Goal: Task Accomplishment & Management: Manage account settings

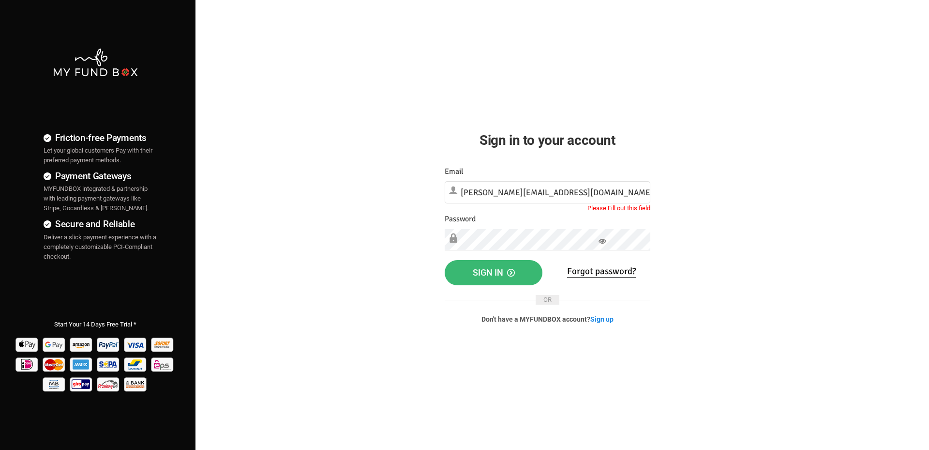
click at [507, 278] on button "Sign in" at bounding box center [494, 272] width 98 height 25
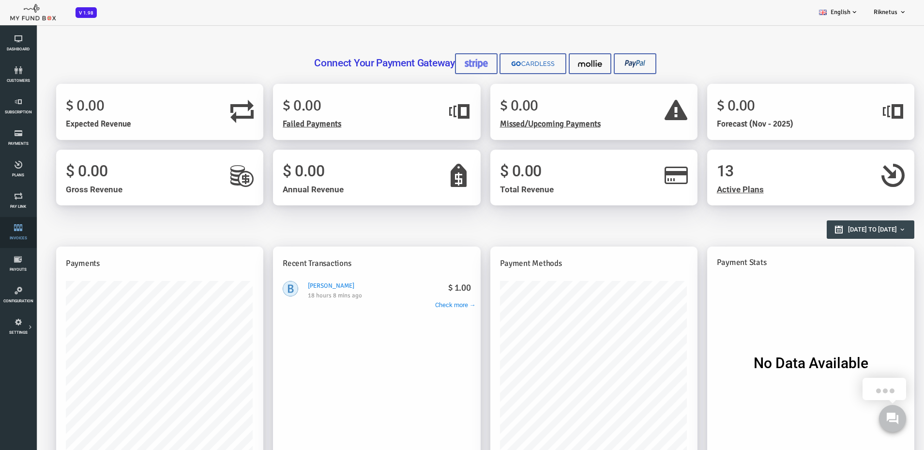
click at [23, 230] on icon at bounding box center [18, 228] width 30 height 8
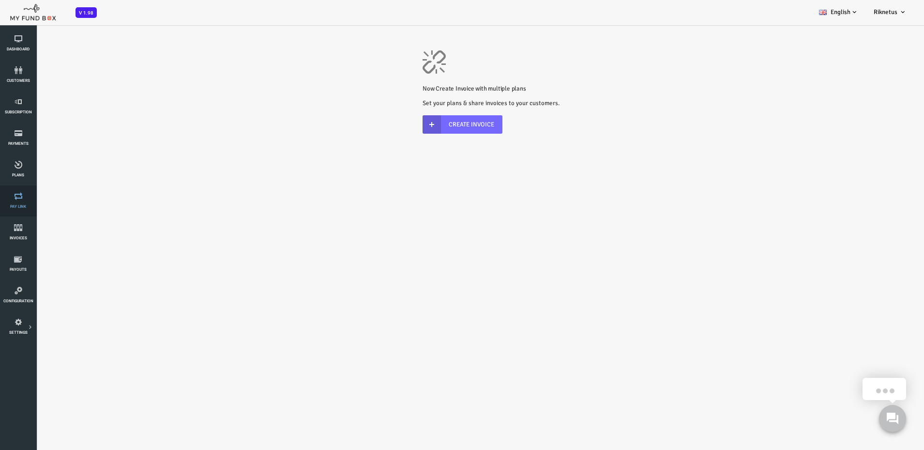
click at [26, 194] on icon at bounding box center [18, 196] width 30 height 8
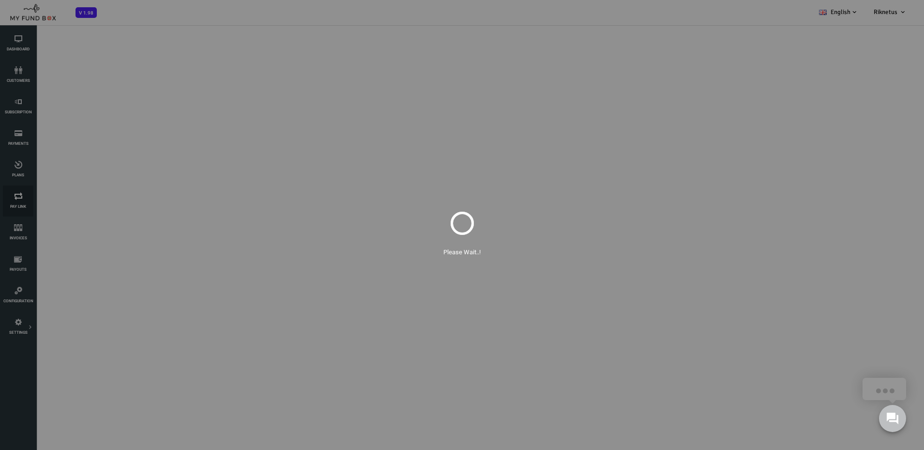
select select "100"
